Goal: Find contact information: Find contact information

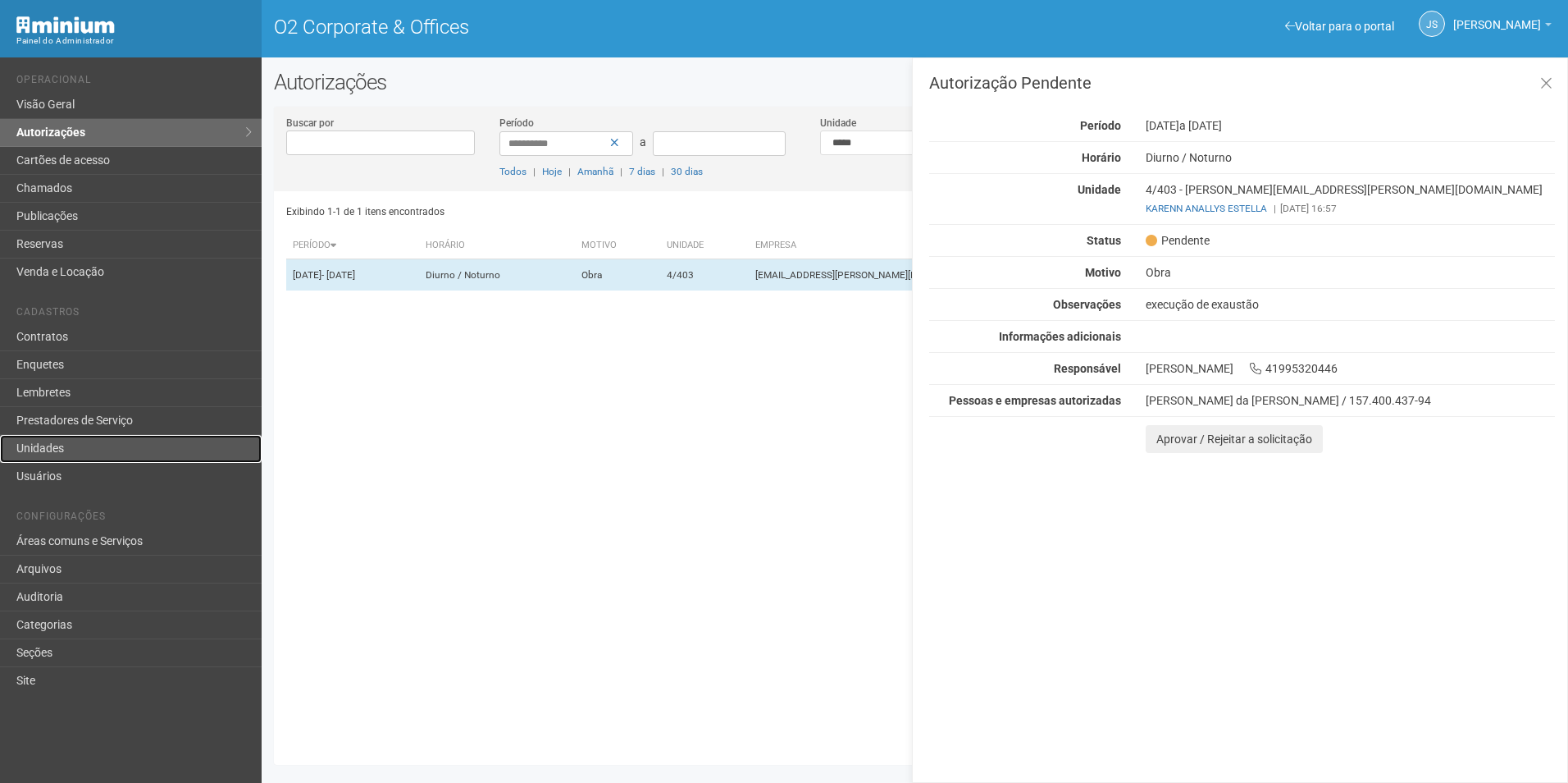
click at [71, 445] on link "Unidades" at bounding box center [130, 448] width 262 height 28
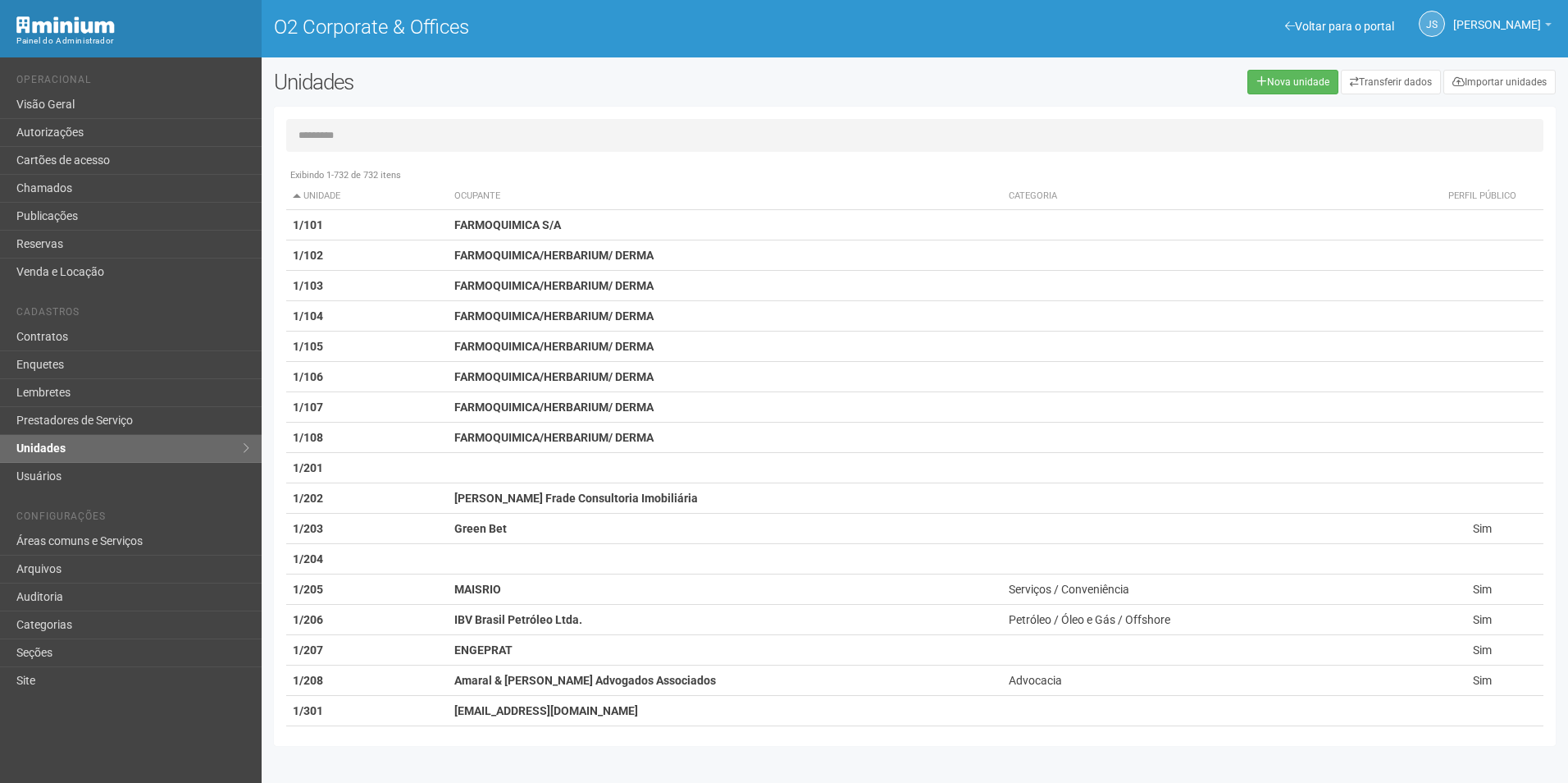
click at [572, 139] on input "text" at bounding box center [914, 135] width 1257 height 33
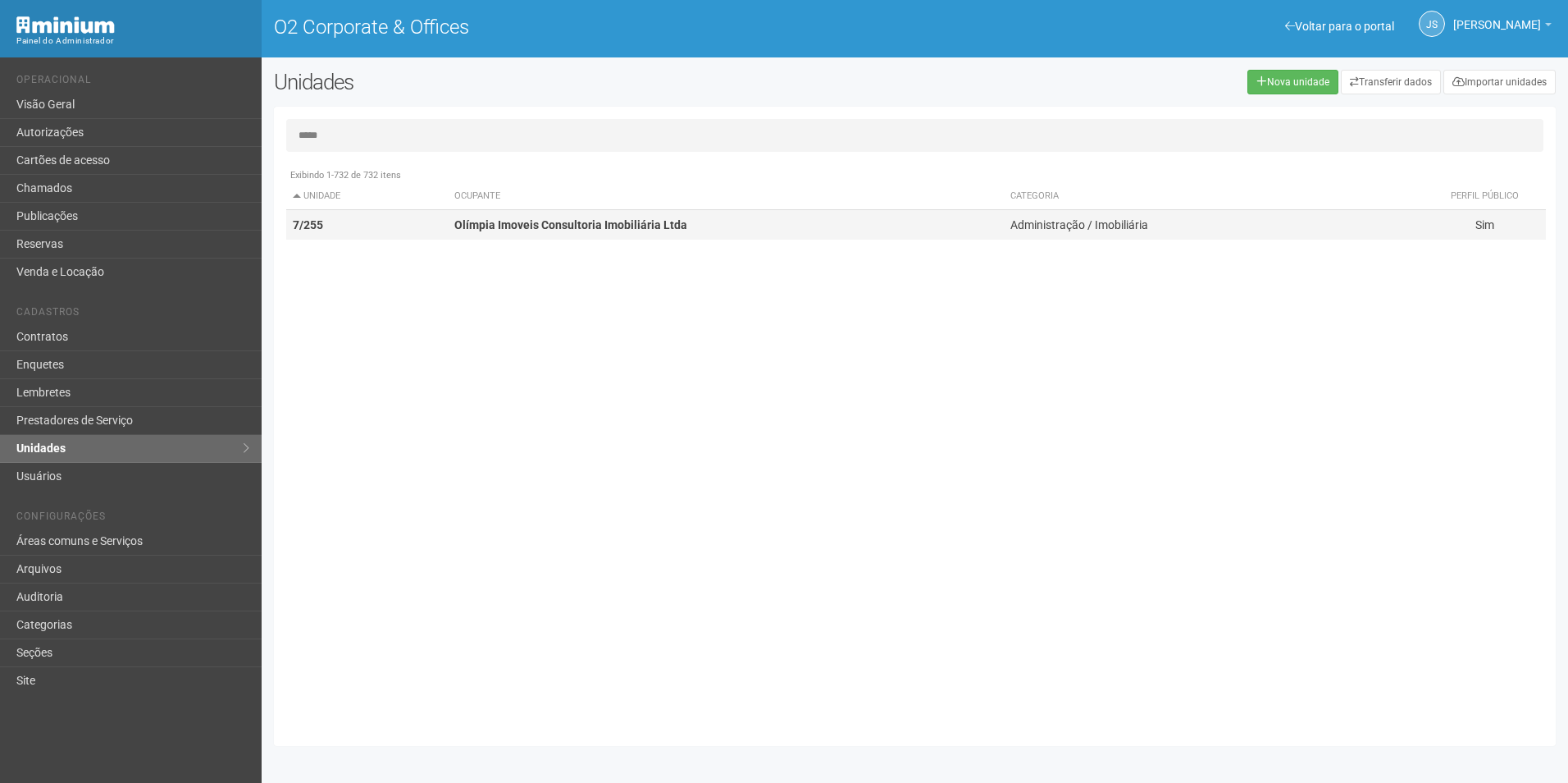
type input "*****"
click at [573, 229] on strong "Olímpia Imoveis Consultoria Imobiliária Ltda" at bounding box center [571, 225] width 233 height 13
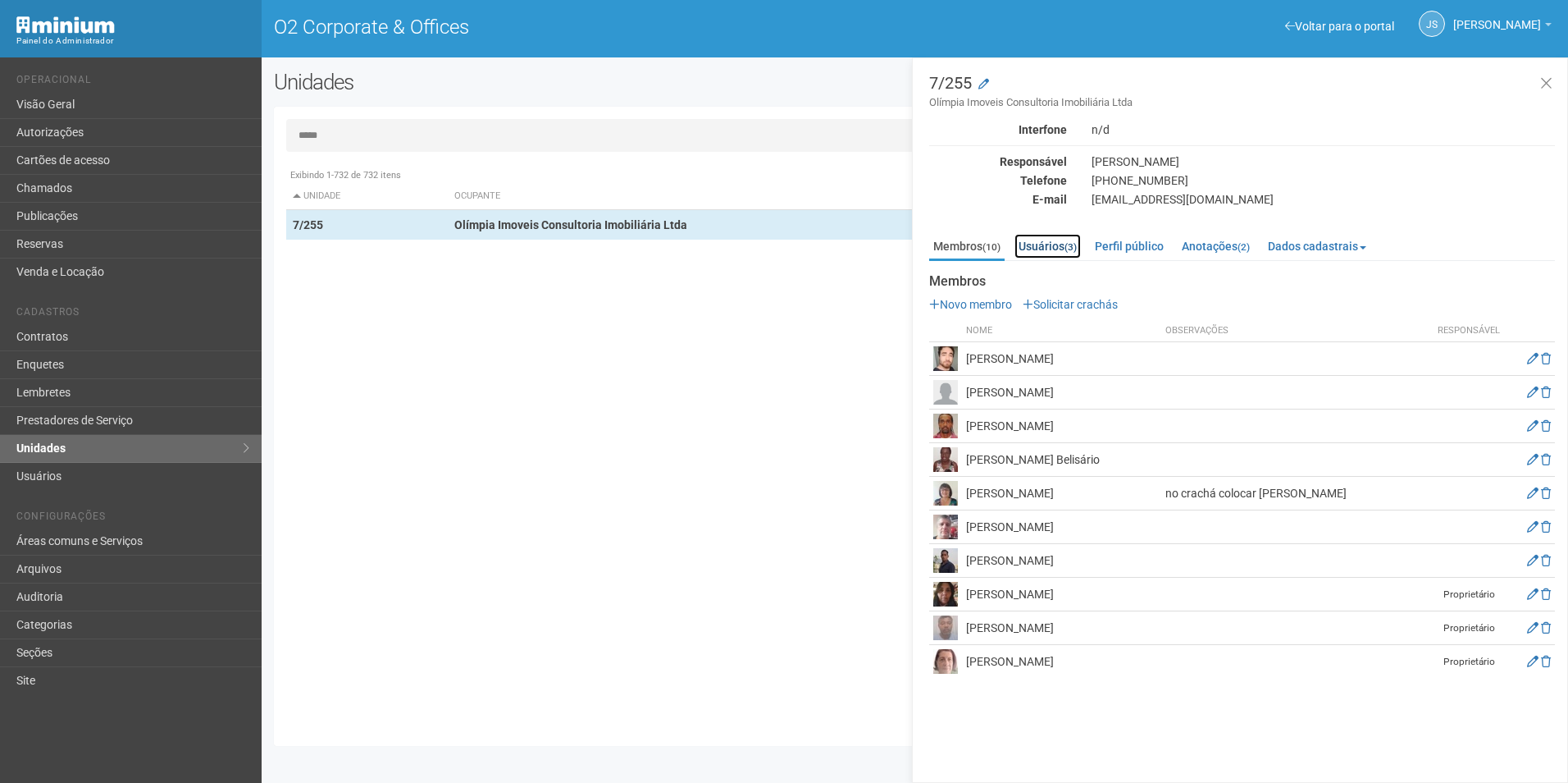
click at [1047, 251] on link "Usuários (3)" at bounding box center [1047, 247] width 66 height 25
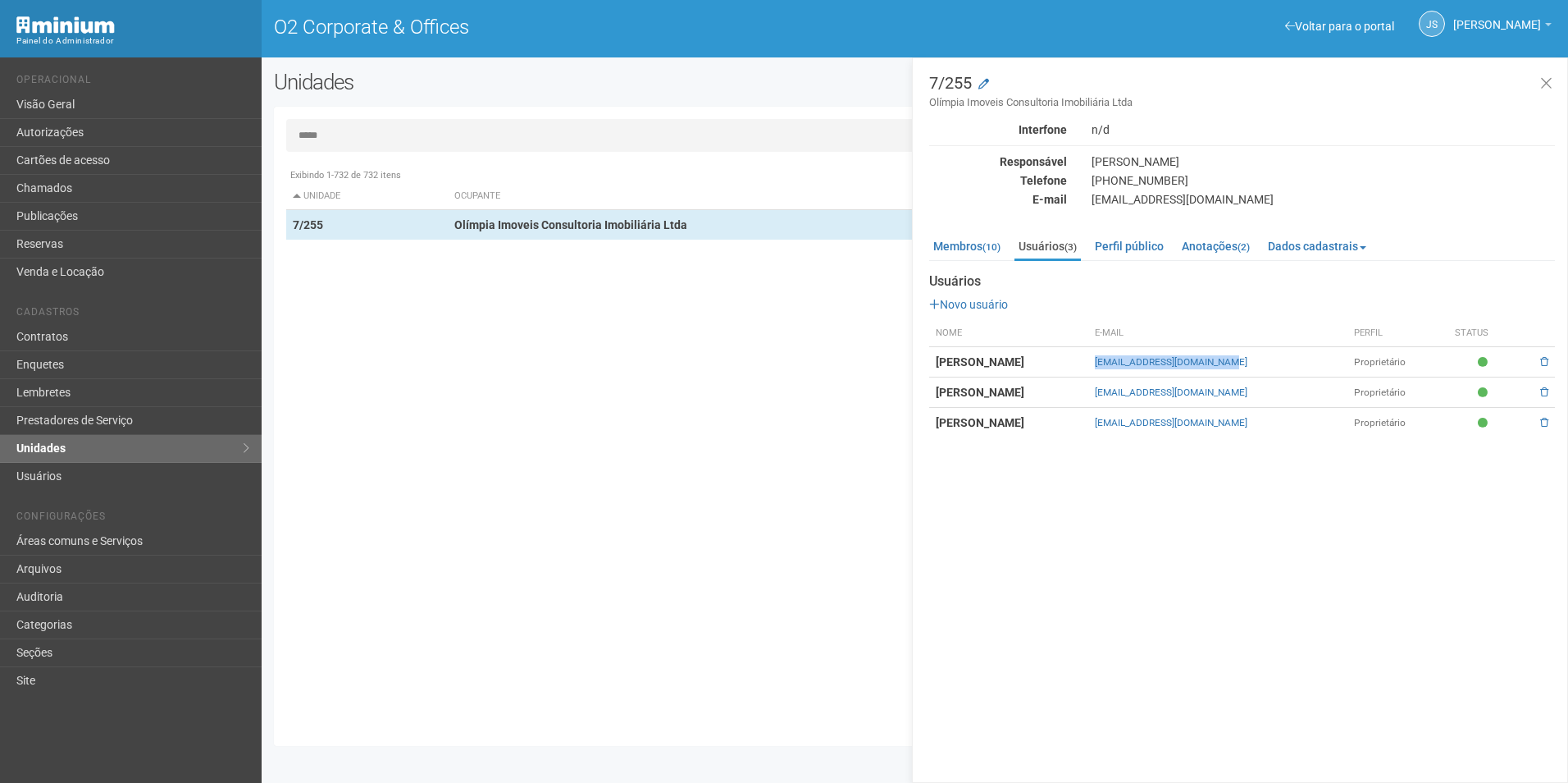
drag, startPoint x: 1163, startPoint y: 367, endPoint x: 1327, endPoint y: 359, distance: 164.2
click at [1327, 359] on tr "[PERSON_NAME] [PERSON_NAME][EMAIL_ADDRESS][DOMAIN_NAME] Proprietário" at bounding box center [1242, 363] width 625 height 31
copy tr "[EMAIL_ADDRESS][DOMAIN_NAME]"
drag, startPoint x: 1178, startPoint y: 431, endPoint x: 1342, endPoint y: 430, distance: 164.0
click at [1342, 430] on td "[EMAIL_ADDRESS][DOMAIN_NAME]" at bounding box center [1218, 423] width 259 height 31
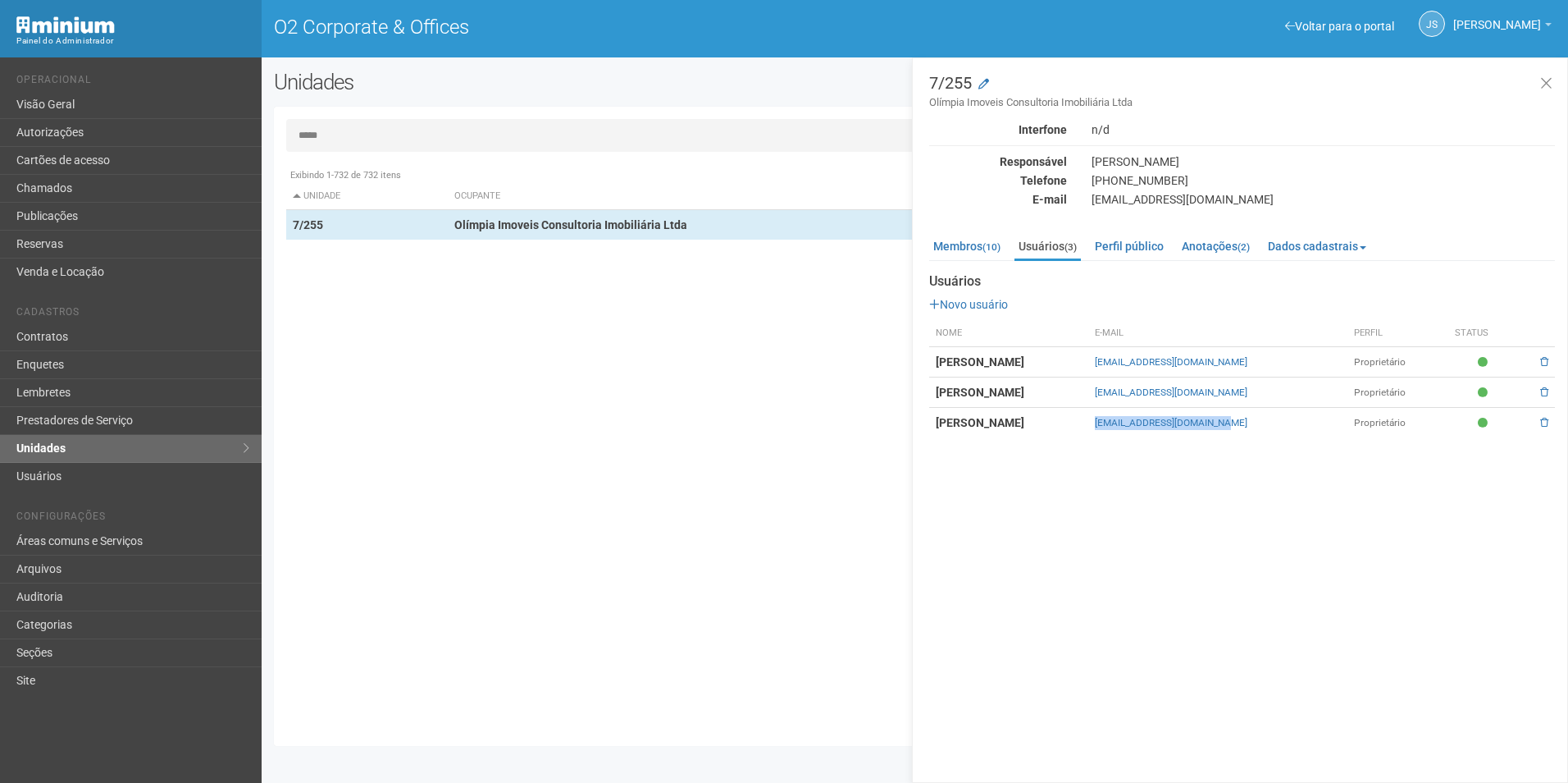
copy link "[EMAIL_ADDRESS][DOMAIN_NAME]"
